Goal: Navigation & Orientation: Find specific page/section

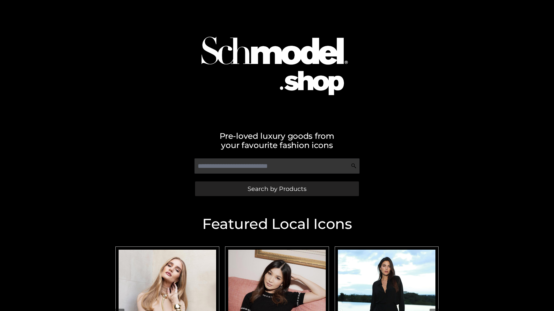
click at [277, 189] on span "Search by Products" at bounding box center [276, 189] width 59 height 6
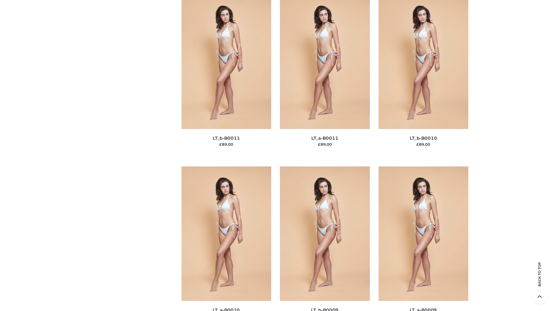
scroll to position [2590, 0]
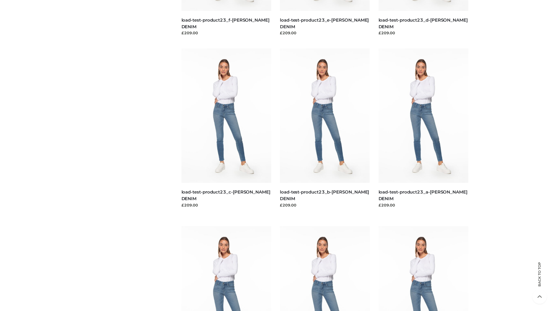
scroll to position [506, 0]
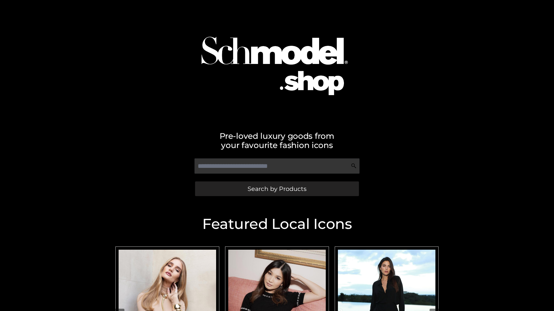
click at [277, 189] on span "Search by Products" at bounding box center [276, 189] width 59 height 6
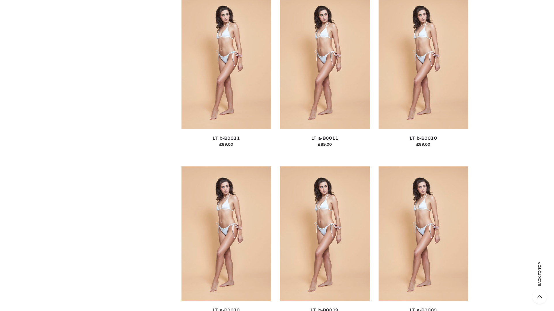
scroll to position [2590, 0]
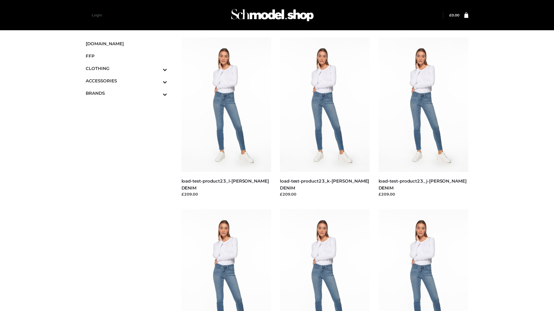
scroll to position [506, 0]
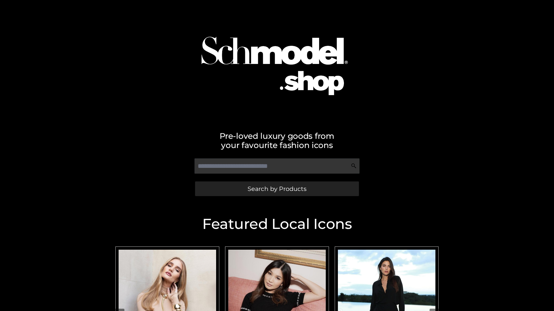
click at [277, 189] on span "Search by Products" at bounding box center [276, 189] width 59 height 6
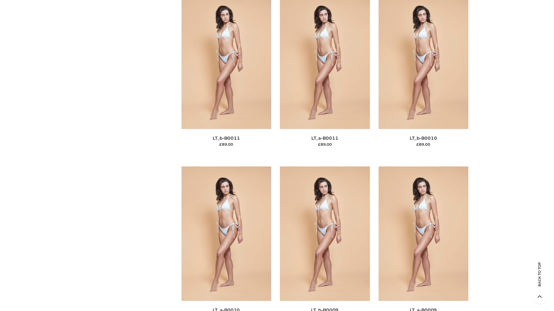
scroll to position [2590, 0]
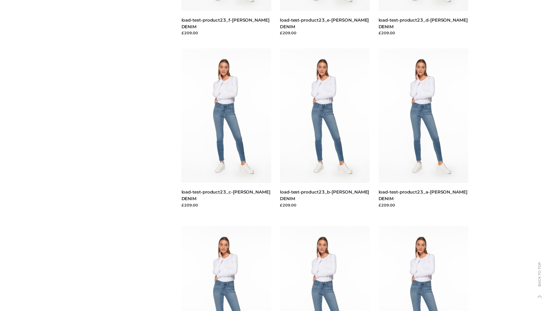
scroll to position [506, 0]
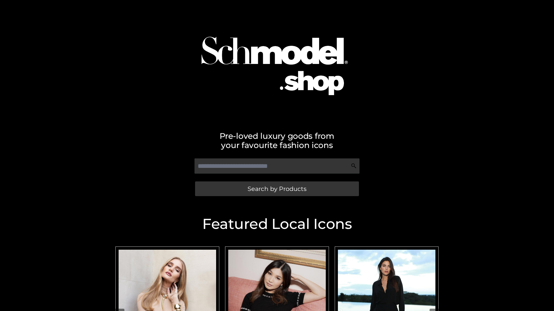
click at [277, 189] on span "Search by Products" at bounding box center [276, 189] width 59 height 6
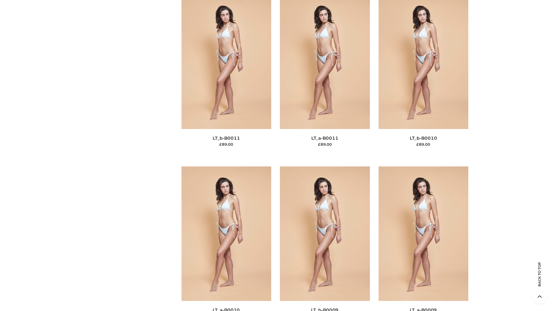
scroll to position [2590, 0]
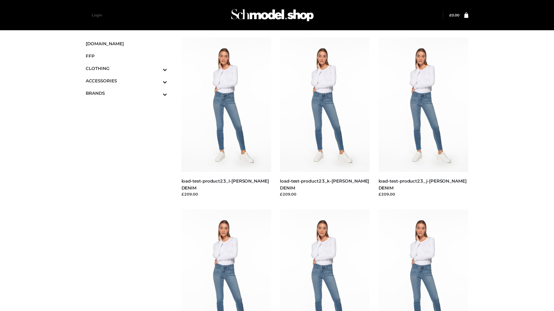
scroll to position [506, 0]
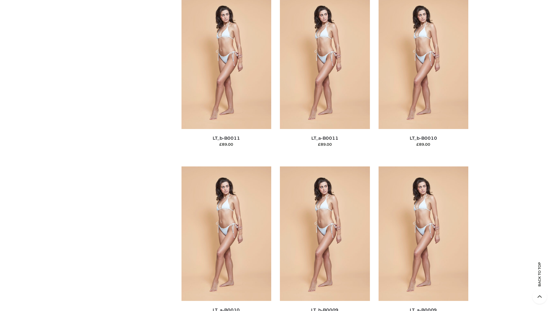
scroll to position [2590, 0]
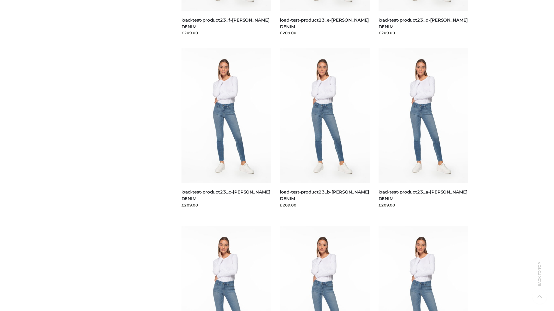
scroll to position [506, 0]
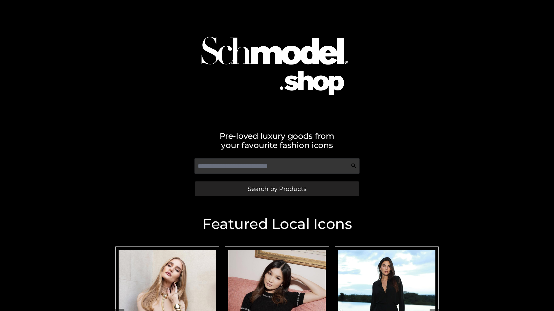
click at [277, 189] on span "Search by Products" at bounding box center [276, 189] width 59 height 6
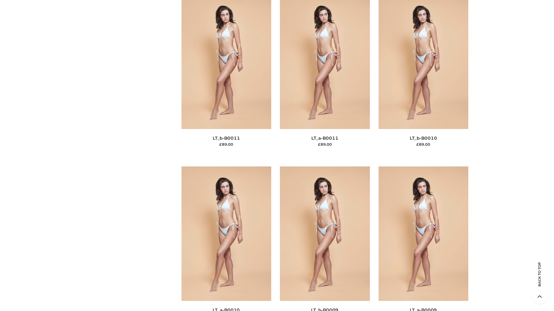
scroll to position [2590, 0]
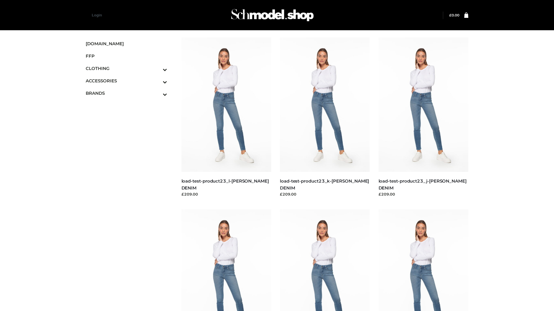
scroll to position [506, 0]
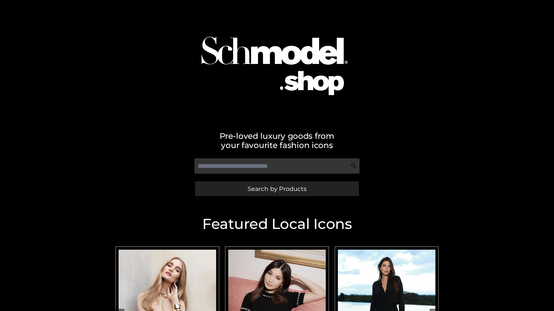
click at [277, 189] on span "Search by Products" at bounding box center [276, 189] width 59 height 6
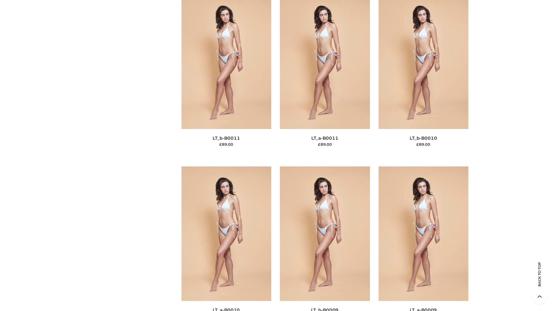
scroll to position [2590, 0]
